Goal: Task Accomplishment & Management: Manage account settings

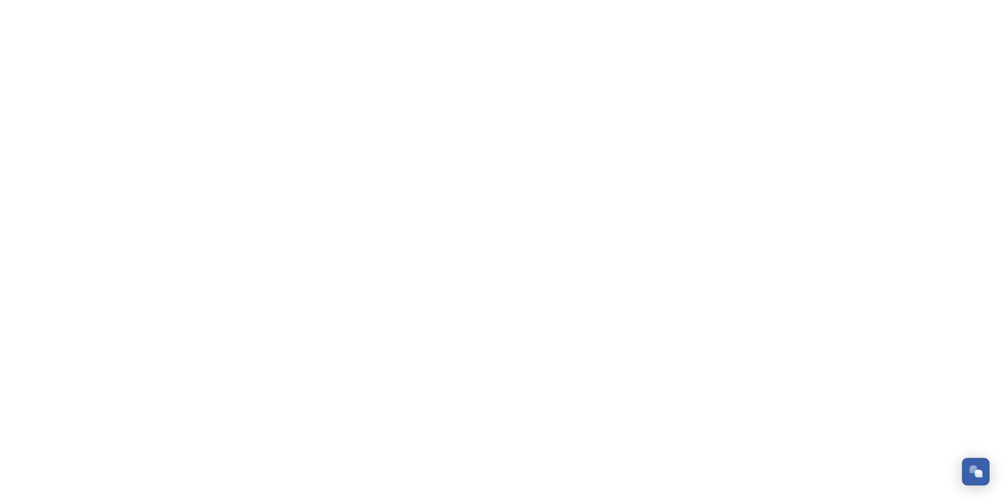
scroll to position [104, 0]
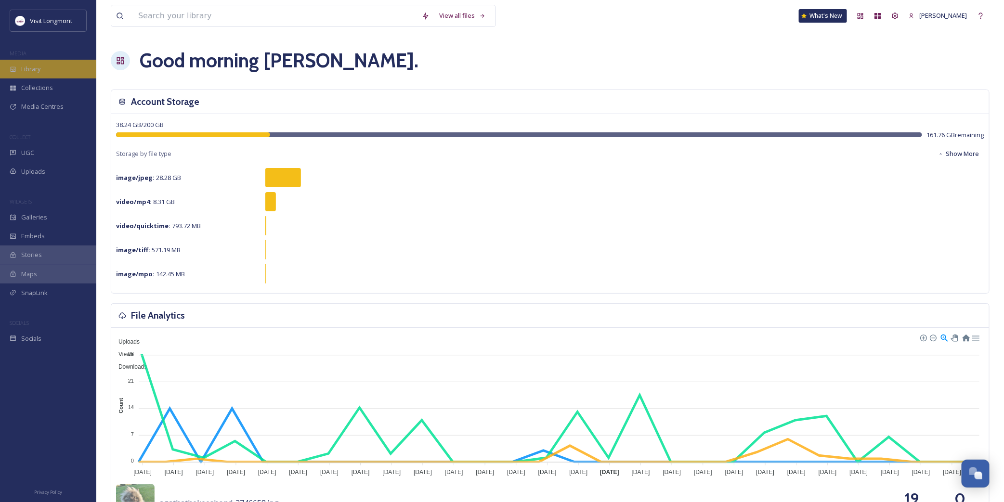
click at [40, 68] on span "Library" at bounding box center [30, 69] width 19 height 9
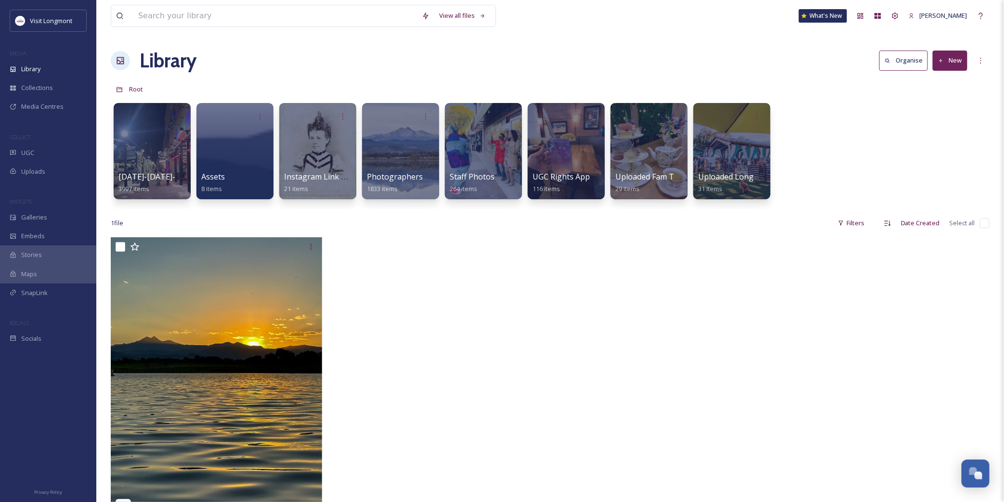
scroll to position [53, 0]
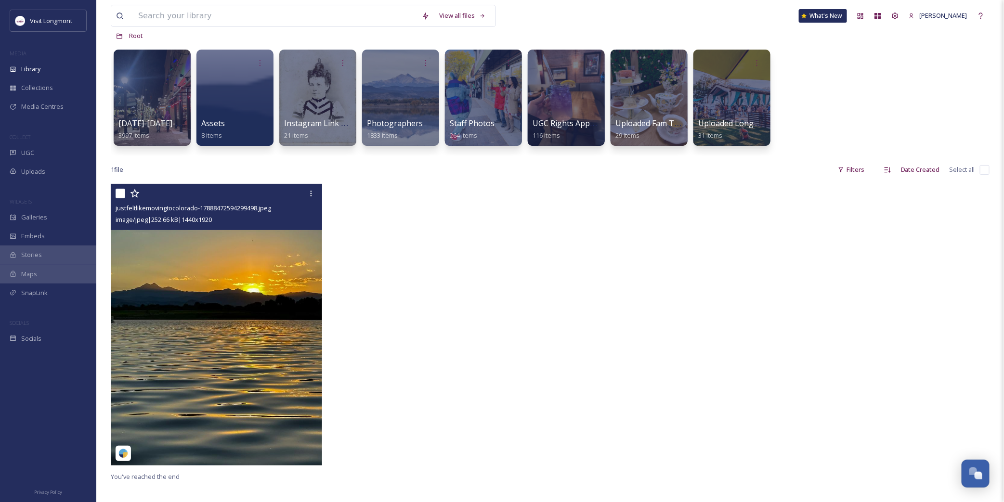
click at [229, 282] on img at bounding box center [216, 325] width 211 height 282
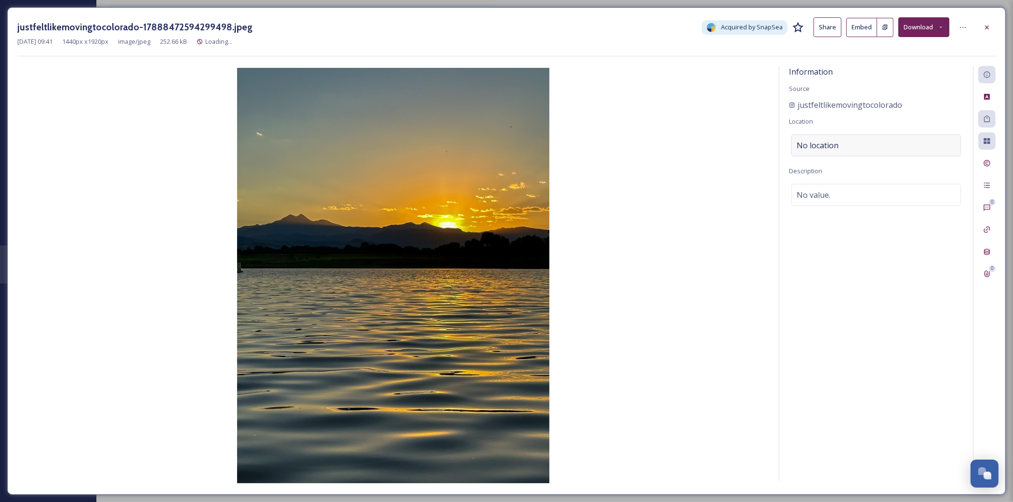
click at [840, 147] on div "No location" at bounding box center [876, 145] width 170 height 22
click at [832, 143] on input at bounding box center [875, 145] width 169 height 21
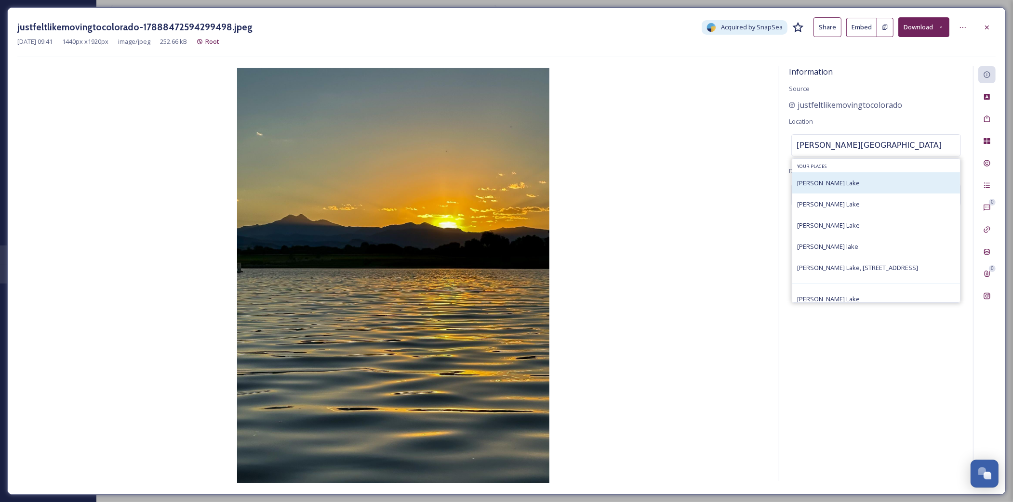
type input "[PERSON_NAME][GEOGRAPHIC_DATA]"
click at [829, 182] on span "[PERSON_NAME] Lake" at bounding box center [828, 183] width 63 height 9
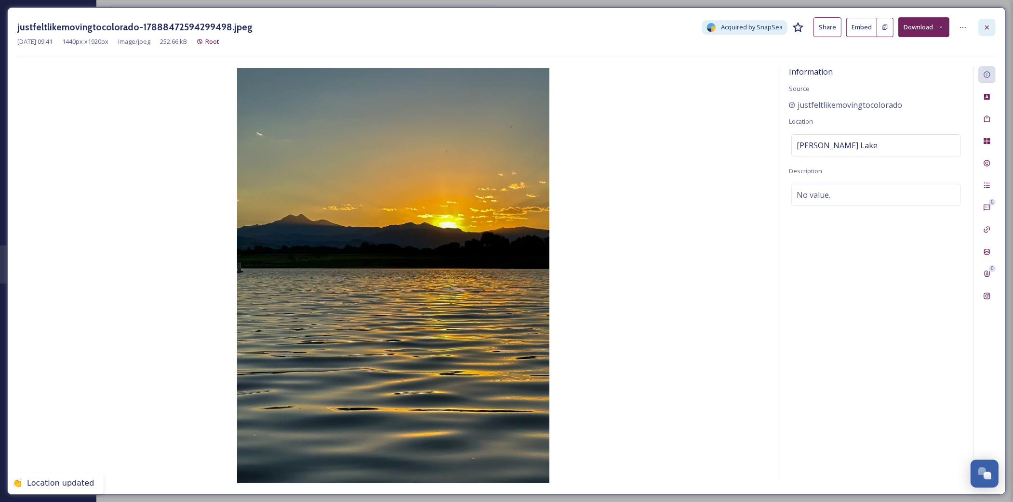
click at [984, 26] on icon at bounding box center [987, 28] width 8 height 8
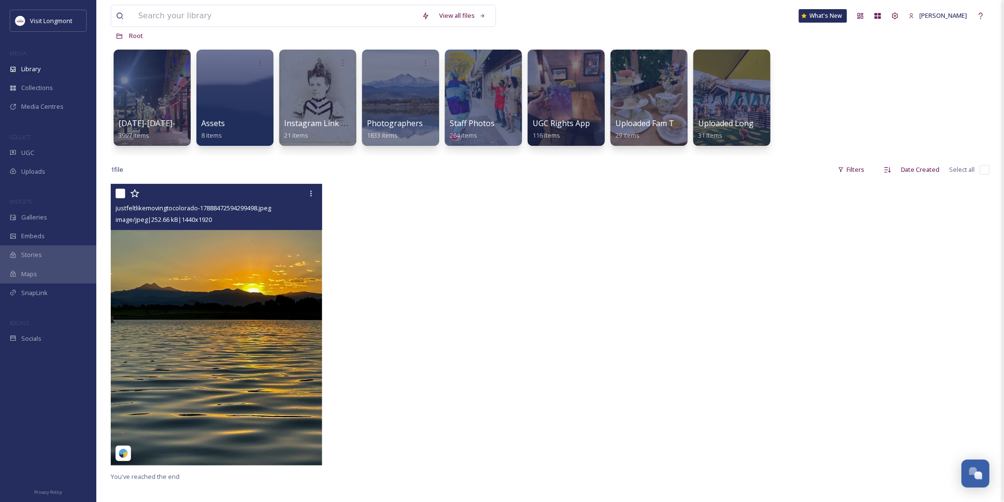
click at [118, 189] on input "checkbox" at bounding box center [121, 194] width 10 height 10
checkbox input "true"
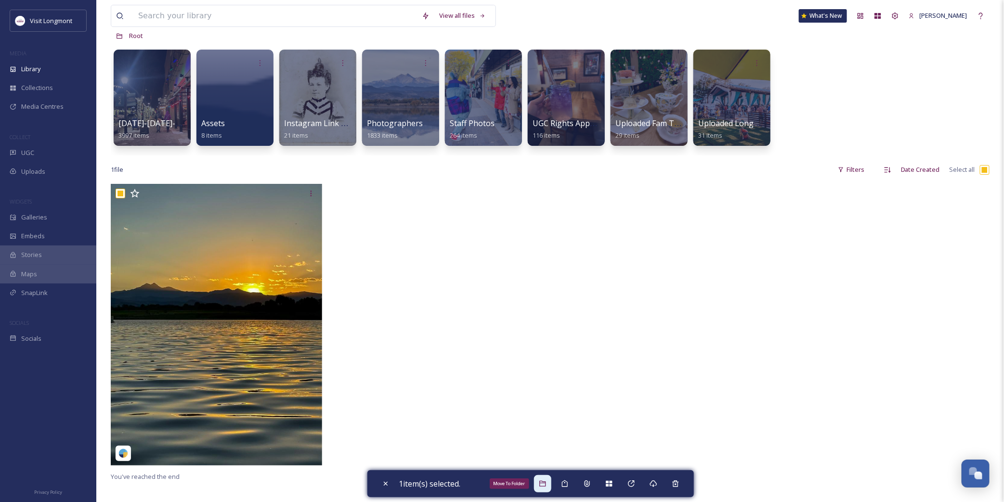
click at [540, 477] on div "Move To Folder" at bounding box center [542, 483] width 17 height 17
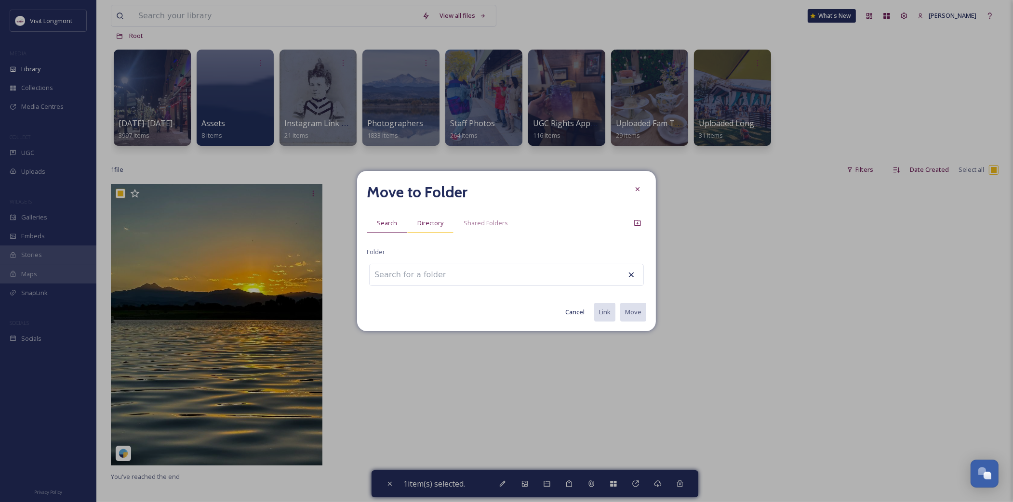
click at [431, 224] on span "Directory" at bounding box center [430, 223] width 26 height 9
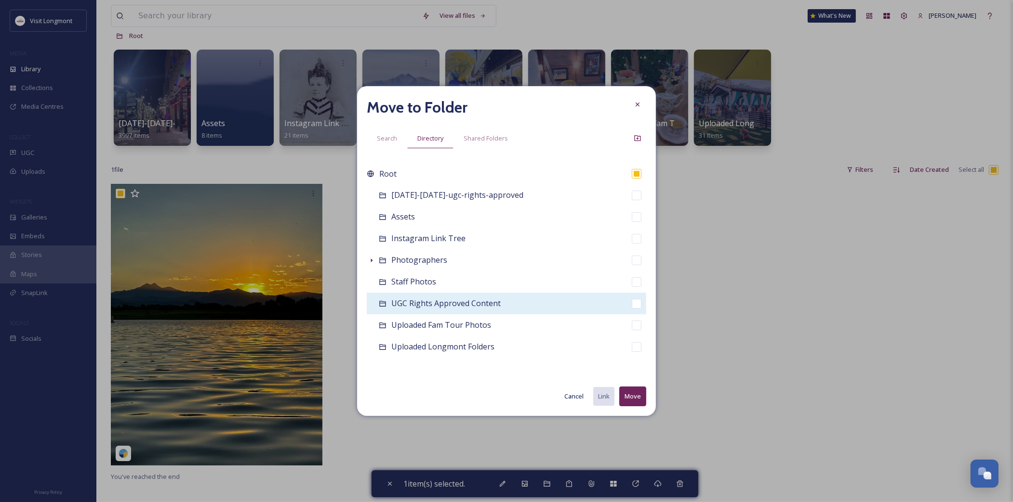
click at [436, 307] on span "UGC Rights Approved Content" at bounding box center [445, 303] width 109 height 11
checkbox input "false"
checkbox input "true"
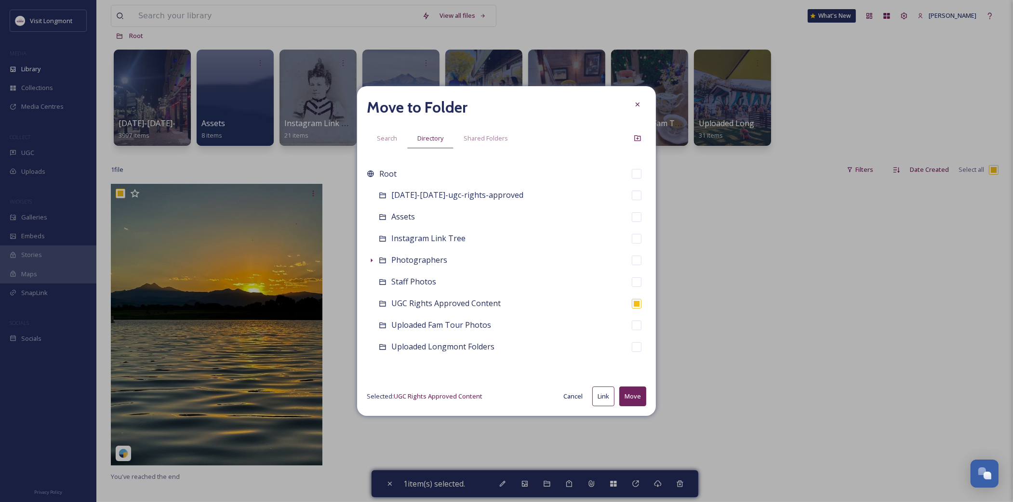
click at [638, 399] on button "Move" at bounding box center [632, 397] width 27 height 20
checkbox input "false"
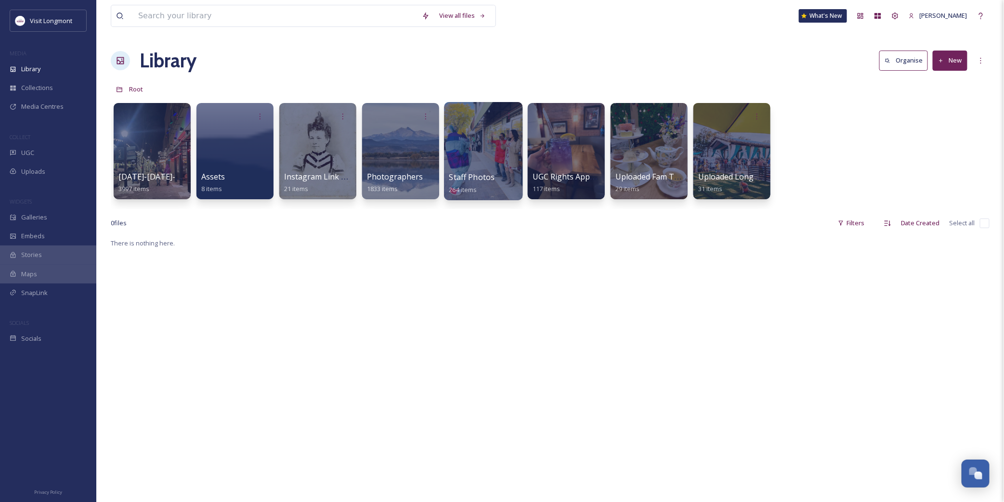
click at [475, 146] on div at bounding box center [483, 151] width 79 height 98
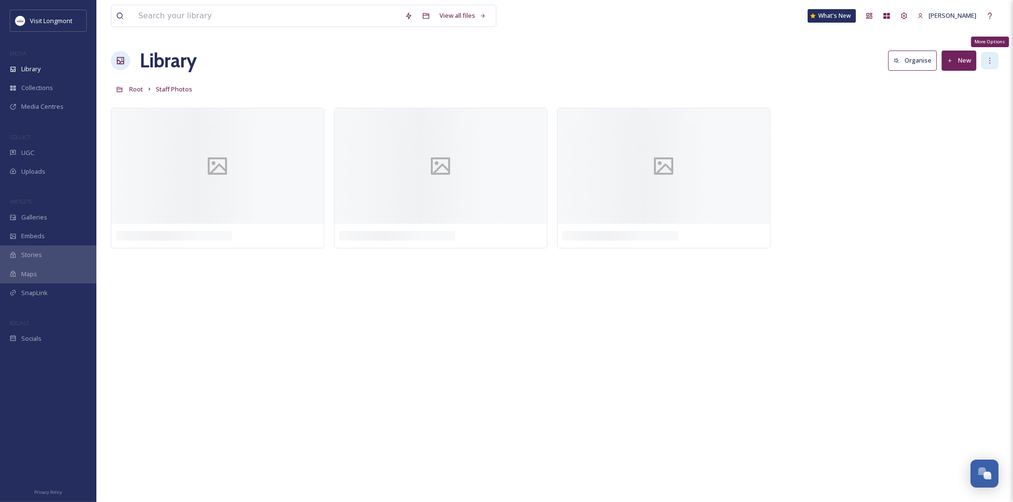
click at [992, 63] on icon at bounding box center [990, 61] width 8 height 8
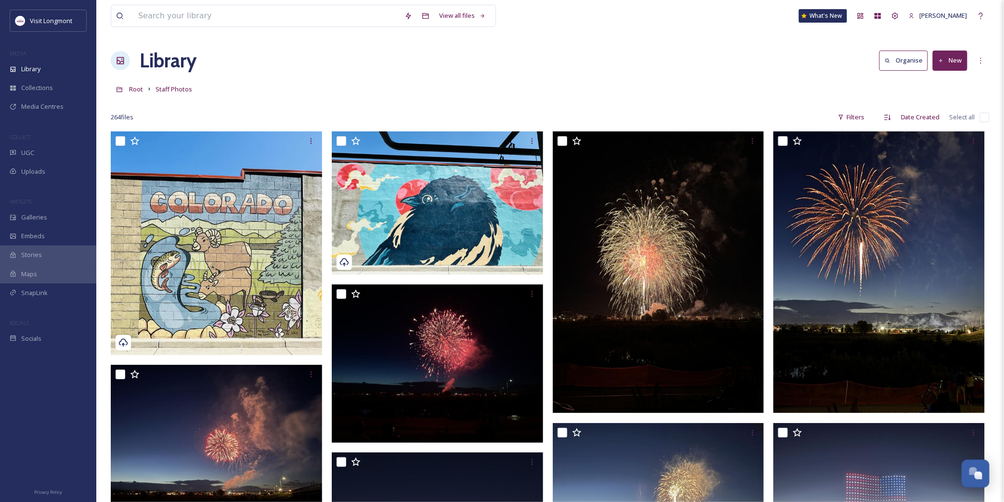
click at [825, 89] on div "Root Staff Photos" at bounding box center [550, 89] width 879 height 18
click at [950, 64] on button "New" at bounding box center [950, 61] width 35 height 20
click at [941, 85] on span "File Upload" at bounding box center [946, 83] width 32 height 9
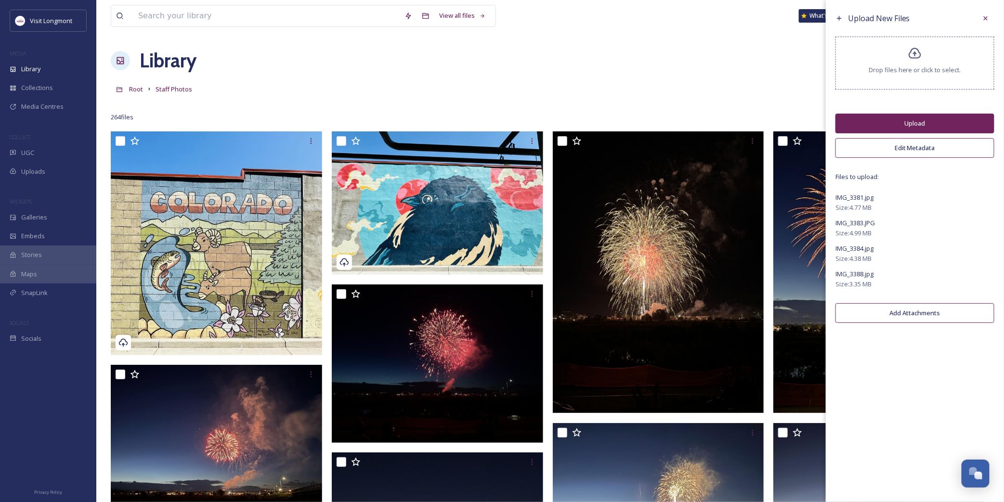
click at [917, 142] on button "Edit Metadata" at bounding box center [915, 148] width 159 height 20
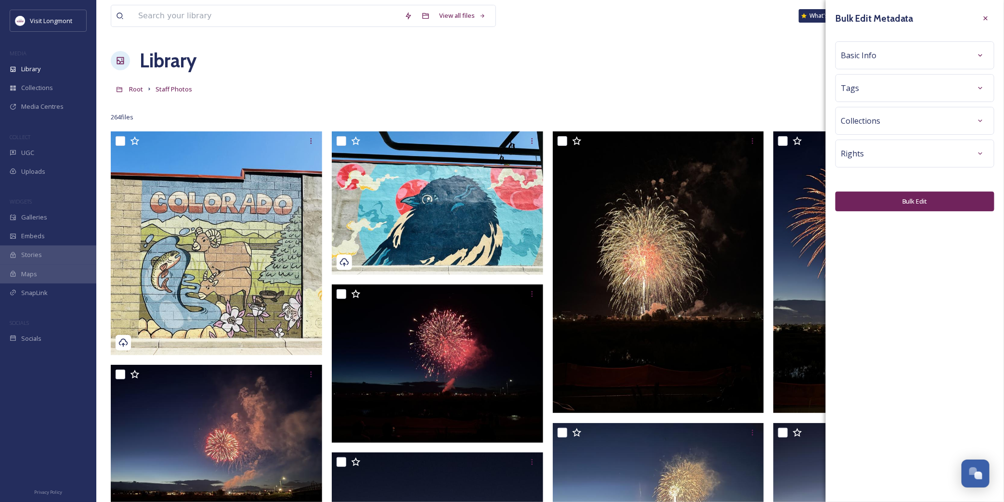
click at [897, 49] on div "Basic Info" at bounding box center [915, 55] width 148 height 17
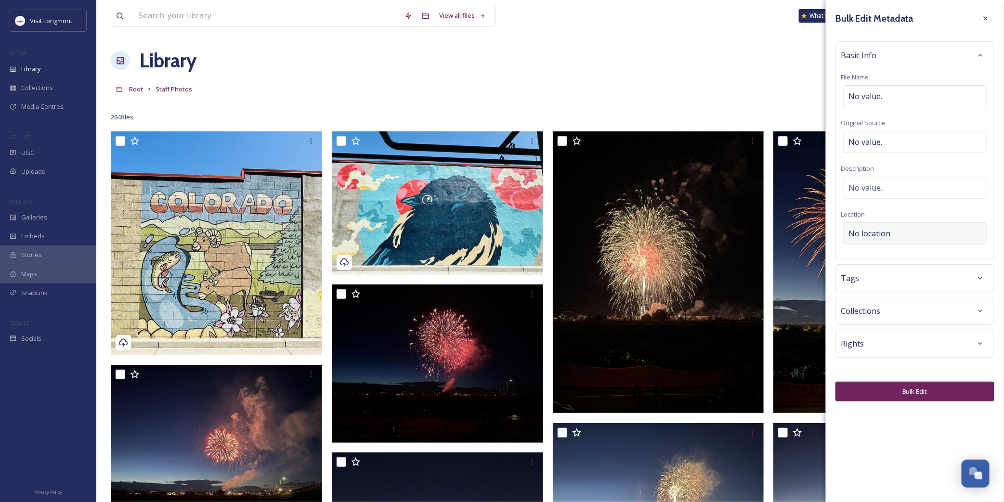
click at [875, 228] on span "No location" at bounding box center [870, 234] width 42 height 12
click at [877, 237] on input at bounding box center [915, 233] width 143 height 21
type input "S"
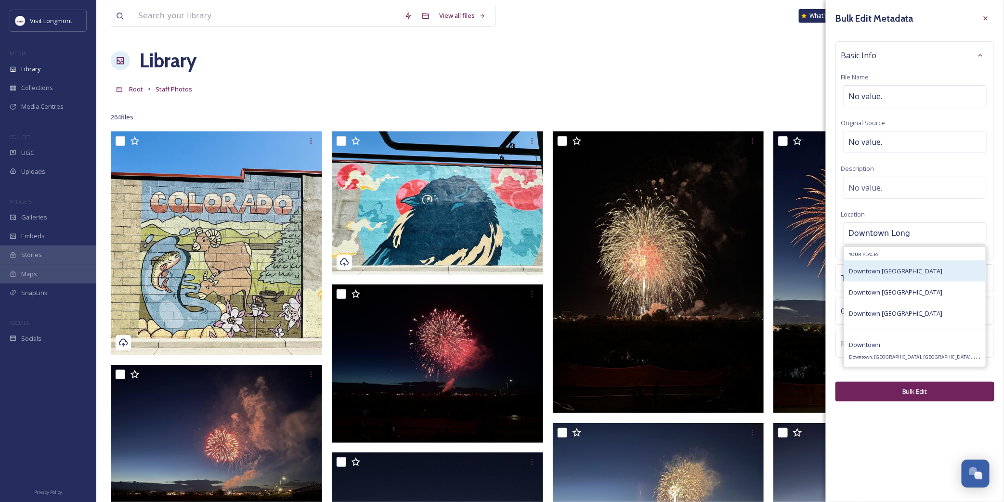
type input "Downtown Long"
click at [888, 272] on span "Downtown [GEOGRAPHIC_DATA]" at bounding box center [896, 271] width 94 height 9
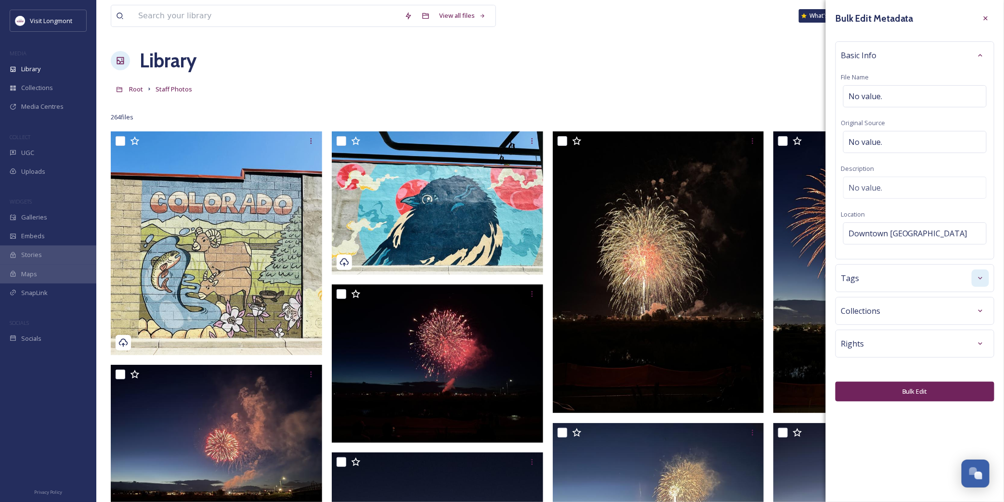
click at [974, 276] on div at bounding box center [980, 278] width 17 height 17
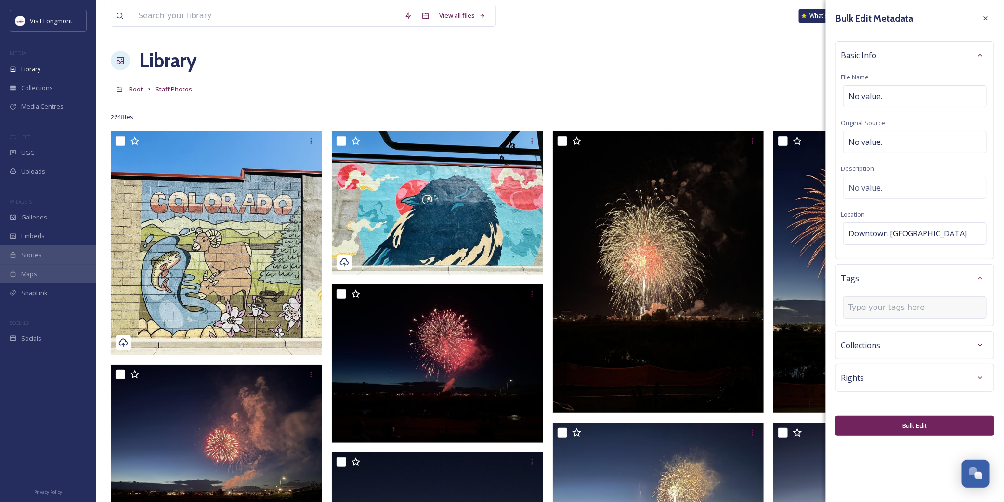
click at [870, 315] on div at bounding box center [915, 308] width 144 height 22
click at [870, 307] on input at bounding box center [897, 308] width 96 height 12
type input "[PERSON_NAME]"
click at [856, 330] on span "[PERSON_NAME]" at bounding box center [873, 330] width 48 height 9
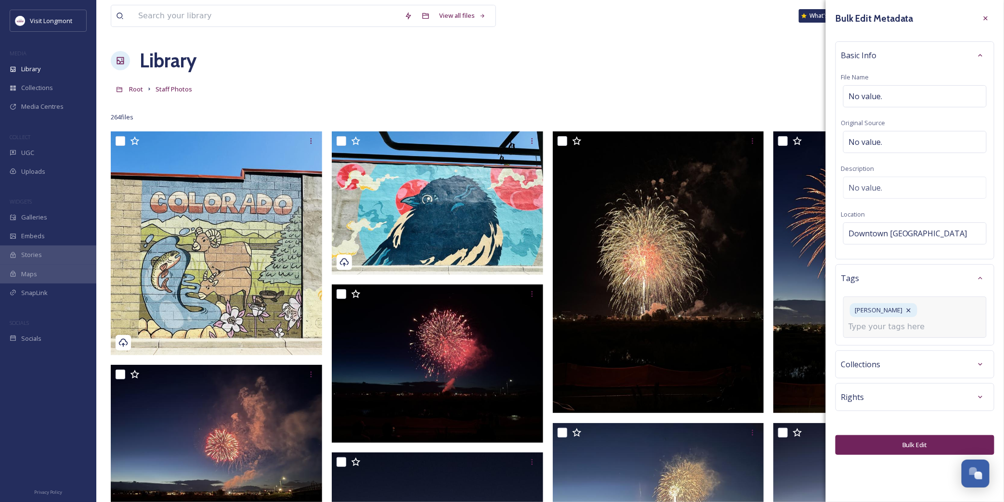
click at [858, 327] on input at bounding box center [897, 327] width 96 height 12
type input "keeshond"
click at [875, 353] on span "keeshond" at bounding box center [864, 349] width 30 height 9
click at [868, 328] on input at bounding box center [897, 327] width 96 height 12
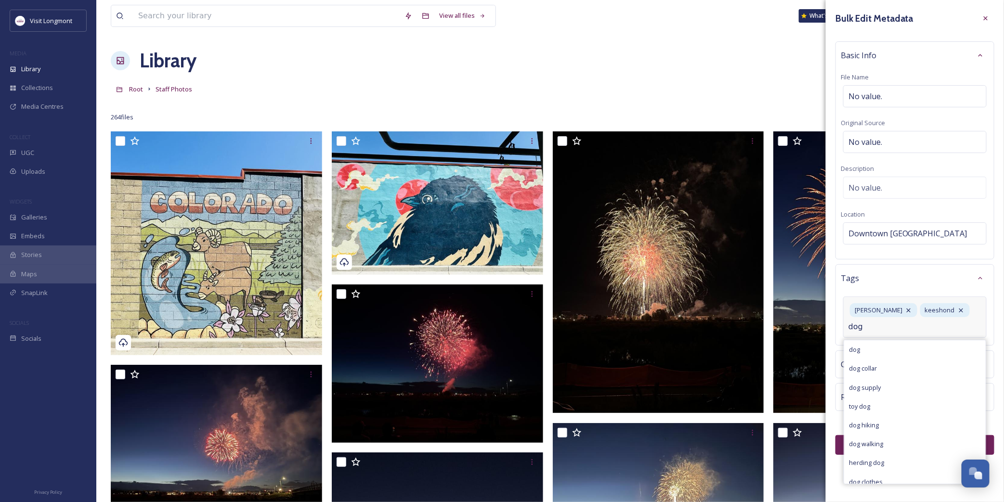
type input "dog"
click at [861, 353] on div "dog" at bounding box center [915, 350] width 142 height 19
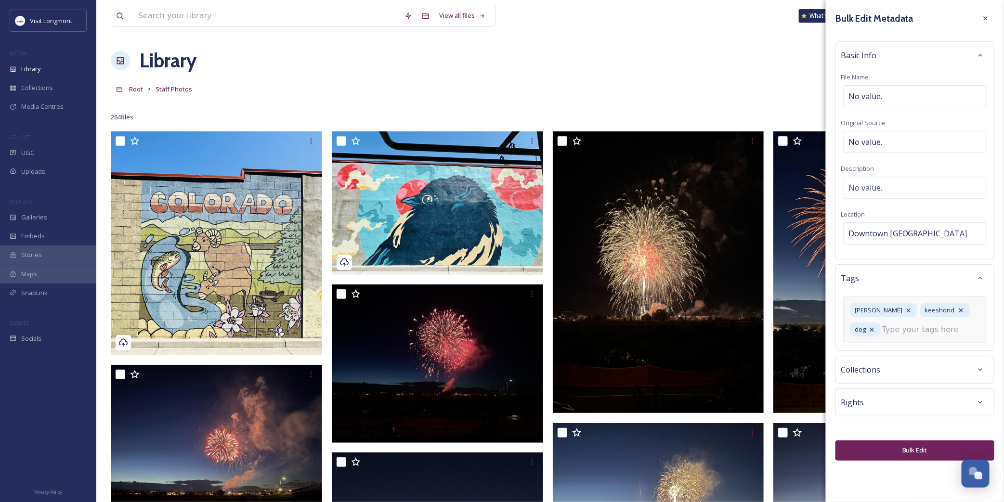
click at [883, 331] on input at bounding box center [931, 330] width 96 height 12
type input "downtown"
click at [875, 370] on span "downtown [GEOGRAPHIC_DATA]" at bounding box center [895, 374] width 93 height 9
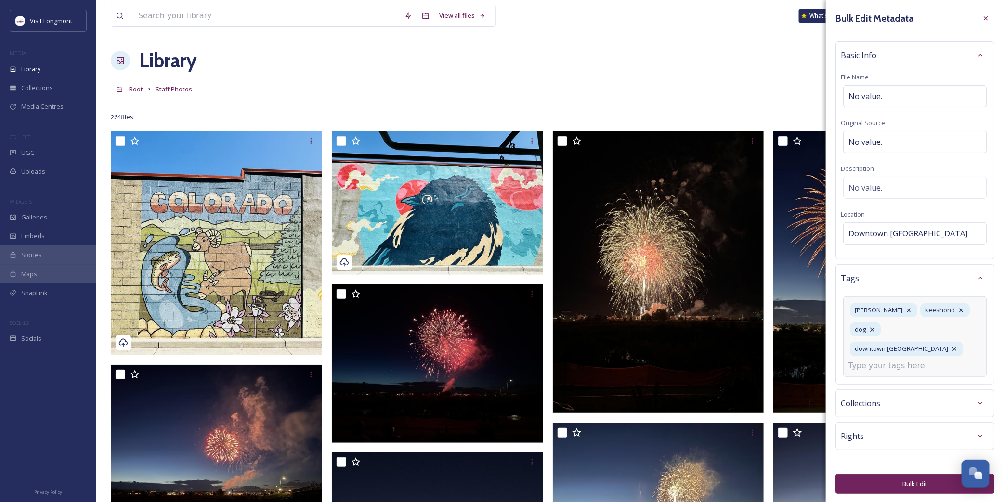
click at [868, 360] on input at bounding box center [897, 366] width 96 height 12
type input "breezeway"
click at [879, 384] on span "breezeway" at bounding box center [865, 388] width 32 height 9
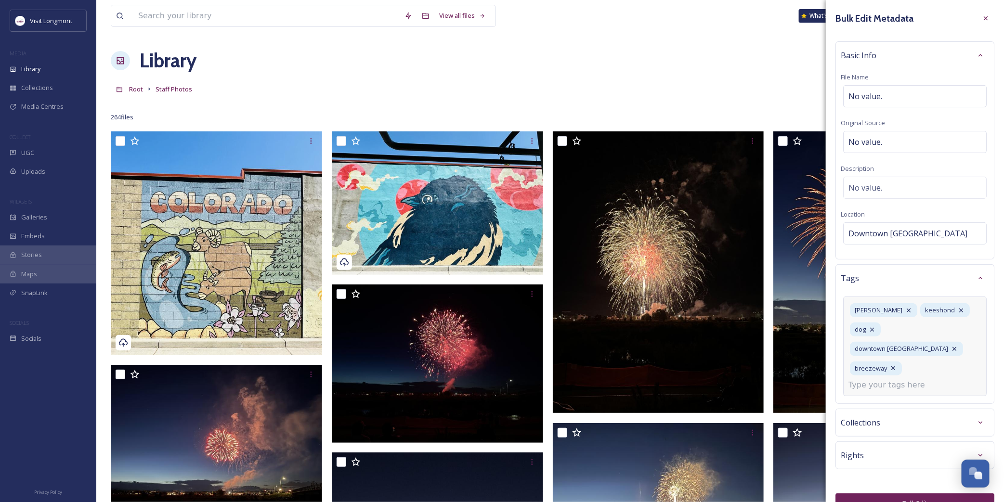
click at [909, 380] on input at bounding box center [897, 386] width 96 height 12
type input "Summer"
click at [870, 404] on span "summer" at bounding box center [861, 408] width 24 height 9
click at [922, 482] on div "Bulk Edit Metadata Basic Info File Name No value. Original Source No value. Des…" at bounding box center [915, 261] width 178 height 523
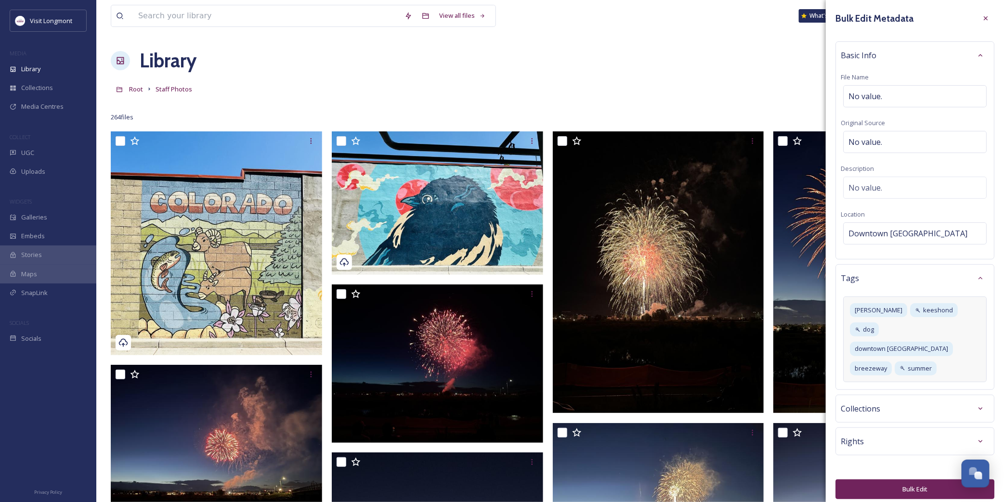
click at [910, 480] on button "Bulk Edit" at bounding box center [915, 490] width 159 height 20
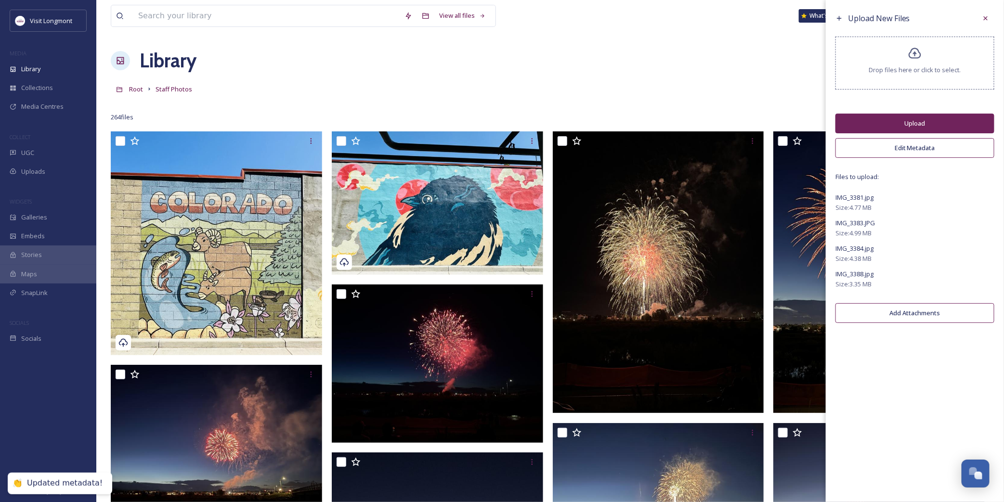
click at [926, 116] on button "Upload" at bounding box center [915, 124] width 159 height 20
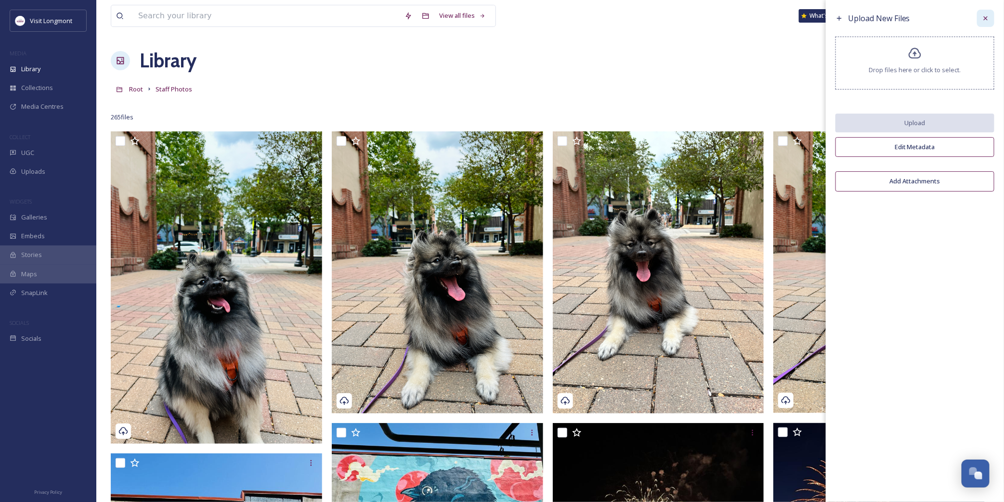
click at [987, 17] on icon at bounding box center [986, 18] width 8 height 8
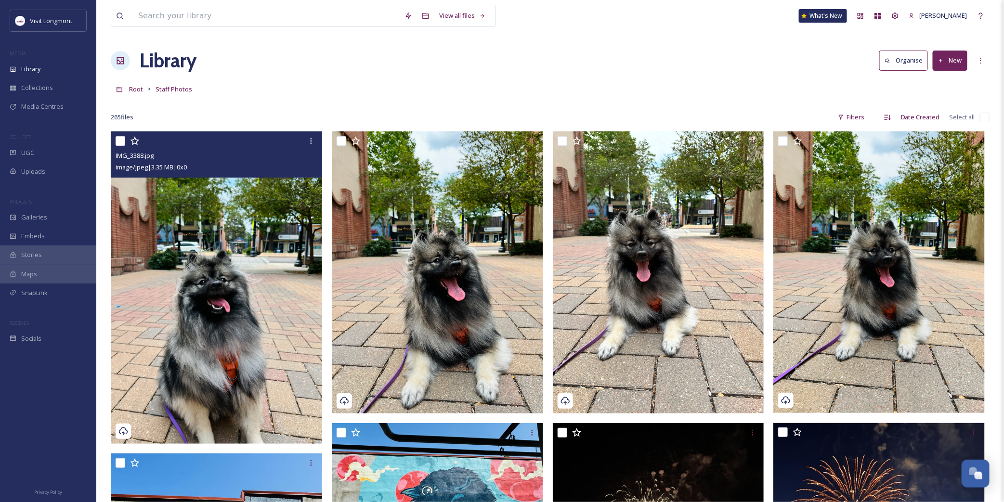
click at [210, 250] on img at bounding box center [216, 288] width 211 height 313
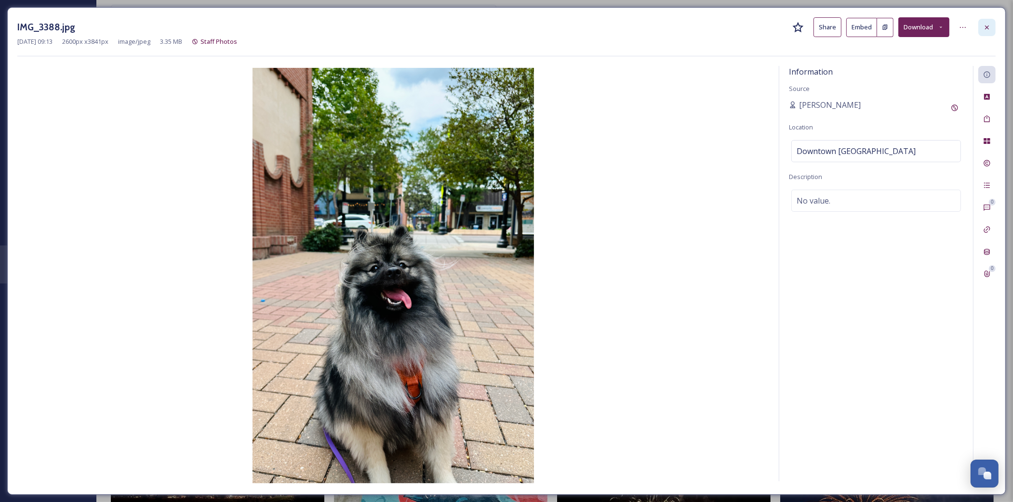
click at [986, 31] on icon at bounding box center [987, 28] width 8 height 8
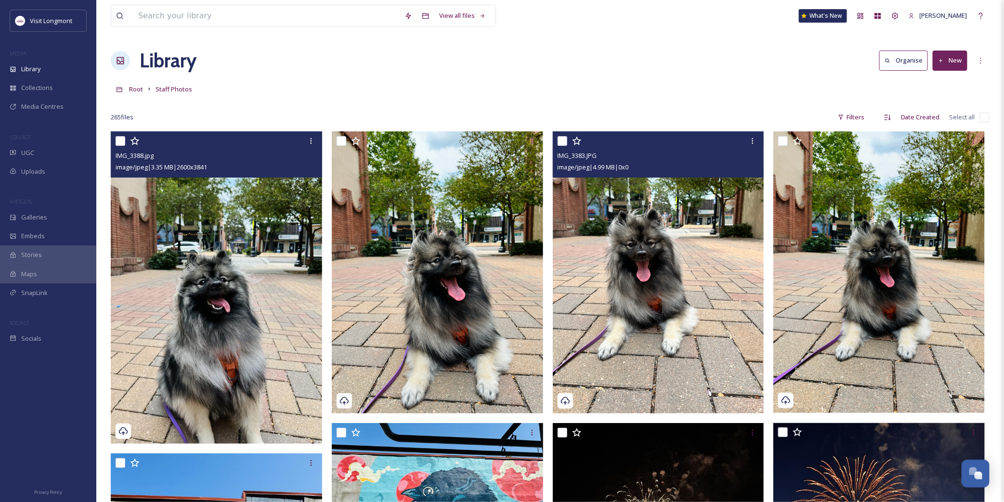
click at [638, 276] on img at bounding box center [658, 273] width 211 height 282
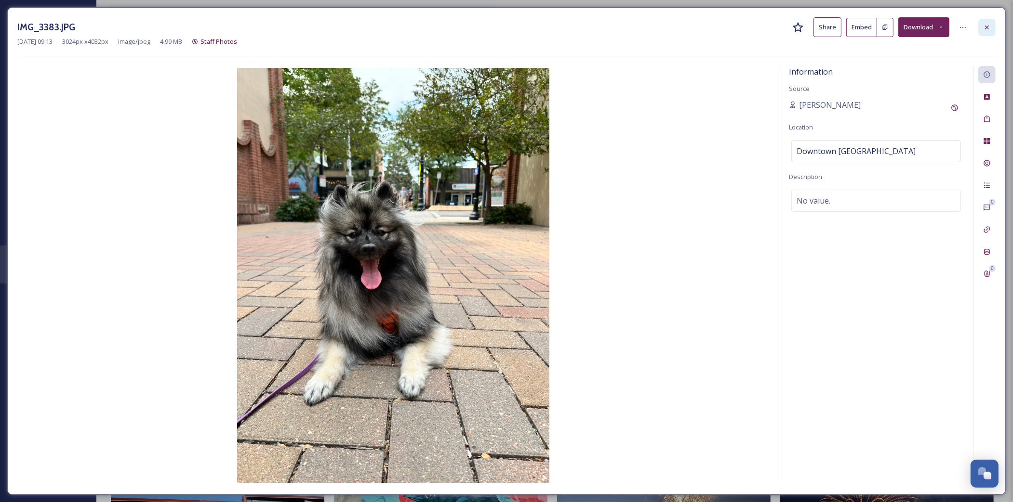
click at [988, 27] on icon at bounding box center [987, 28] width 8 height 8
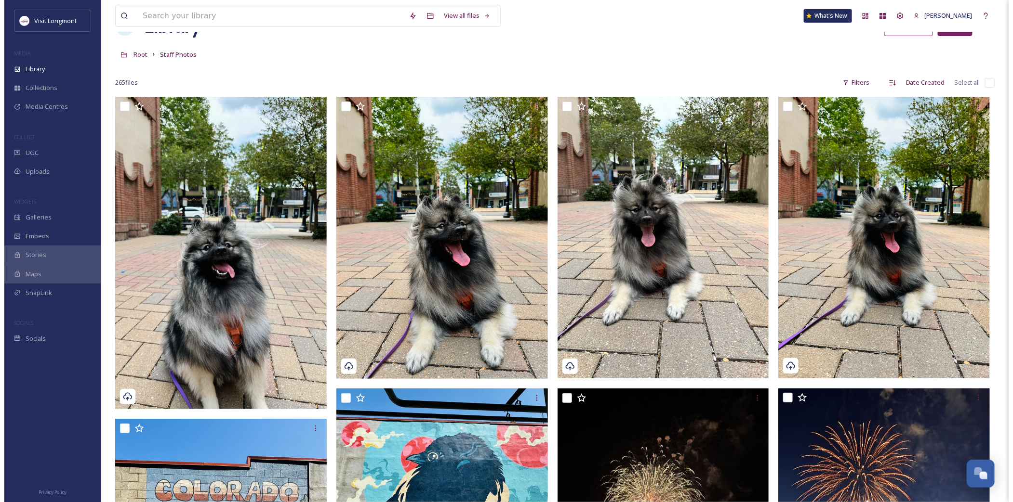
scroll to position [53, 0]
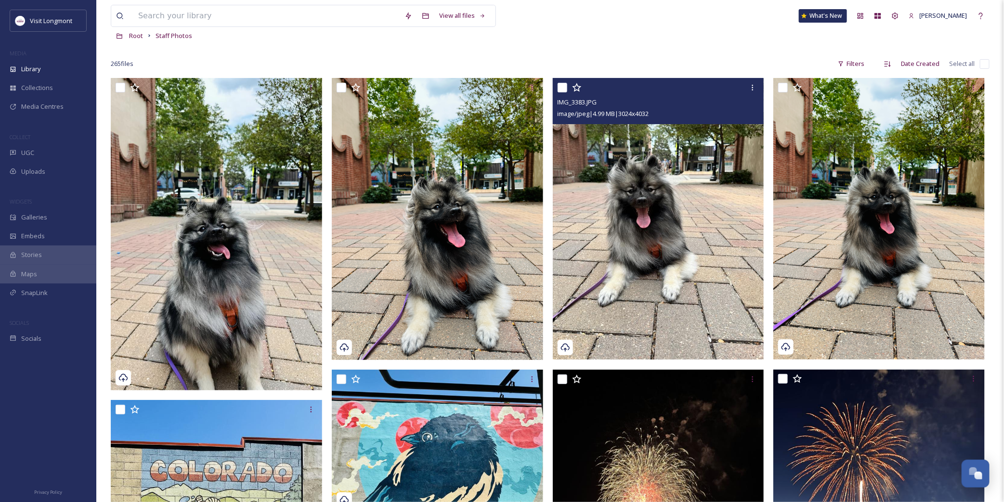
click at [663, 251] on img at bounding box center [658, 219] width 211 height 282
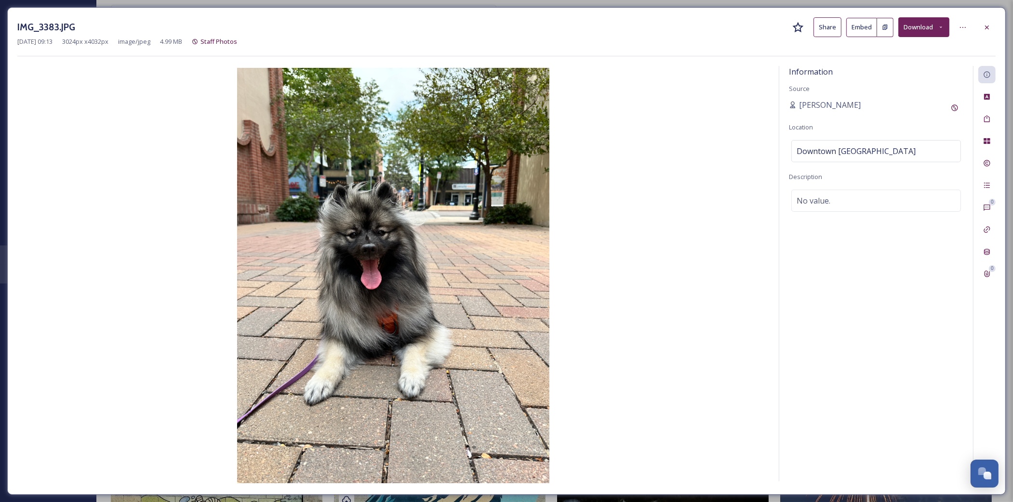
click at [981, 26] on div at bounding box center [986, 27] width 17 height 17
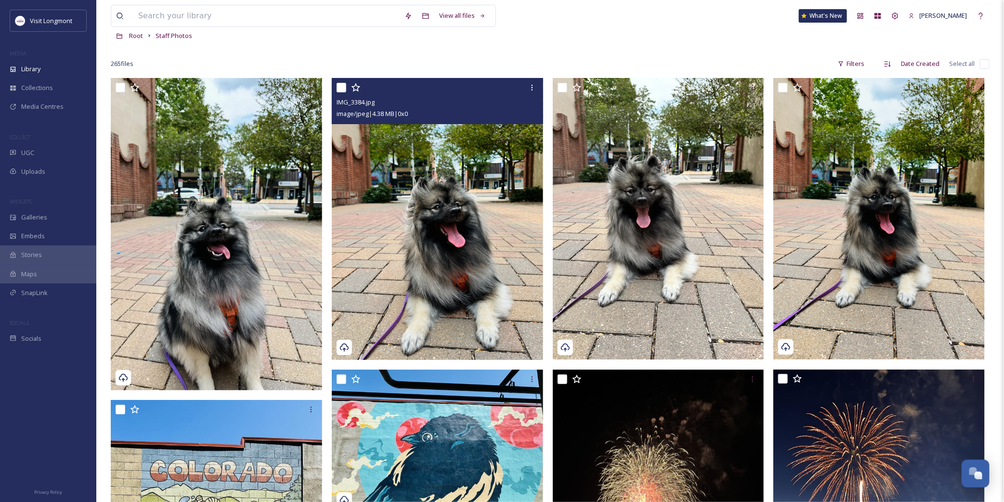
click at [462, 221] on img at bounding box center [437, 219] width 211 height 282
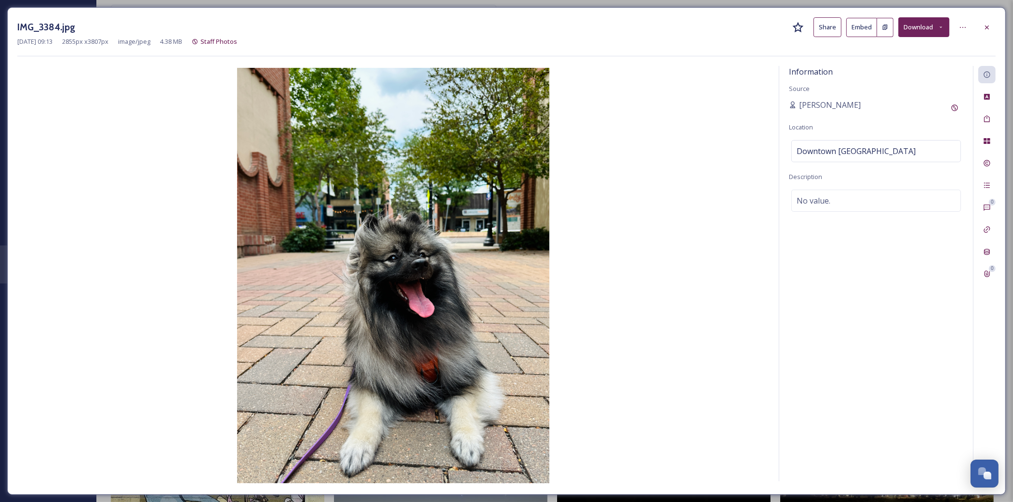
scroll to position [3532, 0]
